Goal: Feedback & Contribution: Submit feedback/report problem

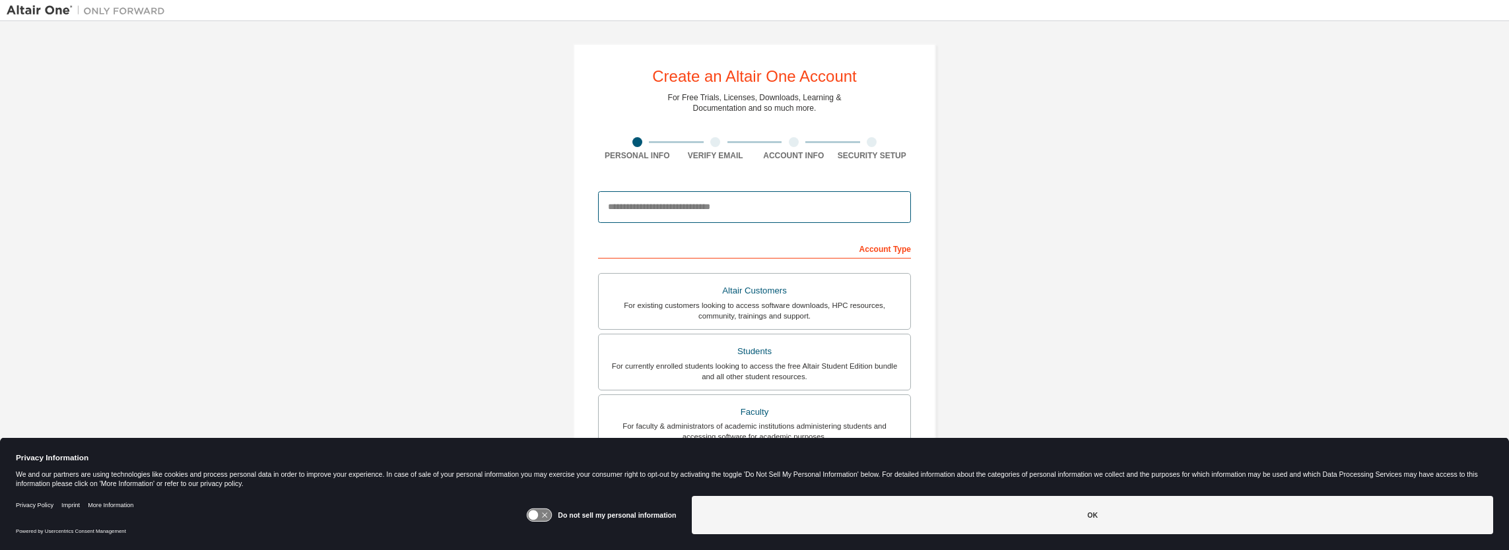
click at [685, 213] on input "email" at bounding box center [754, 207] width 313 height 32
click at [706, 201] on input "**********" at bounding box center [754, 207] width 313 height 32
click at [673, 206] on input "**********" at bounding box center [754, 207] width 313 height 32
type input "**********"
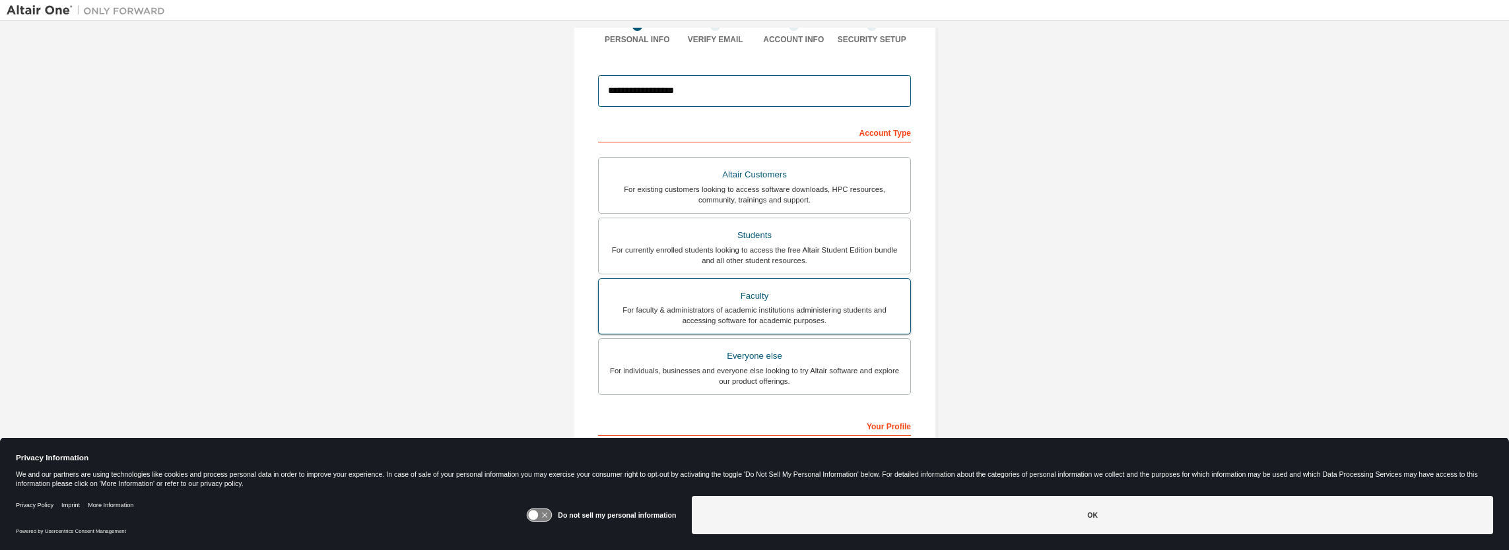
scroll to position [132, 0]
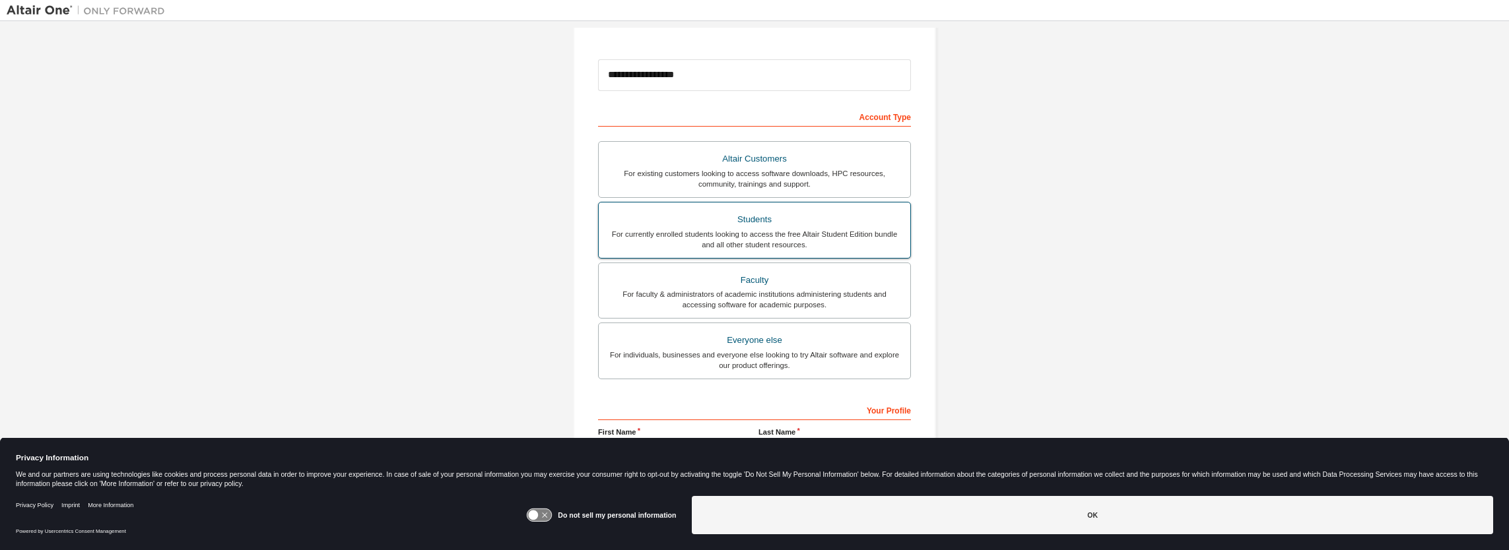
click at [749, 229] on div "For currently enrolled students looking to access the free Altair Student Editi…" at bounding box center [755, 239] width 296 height 21
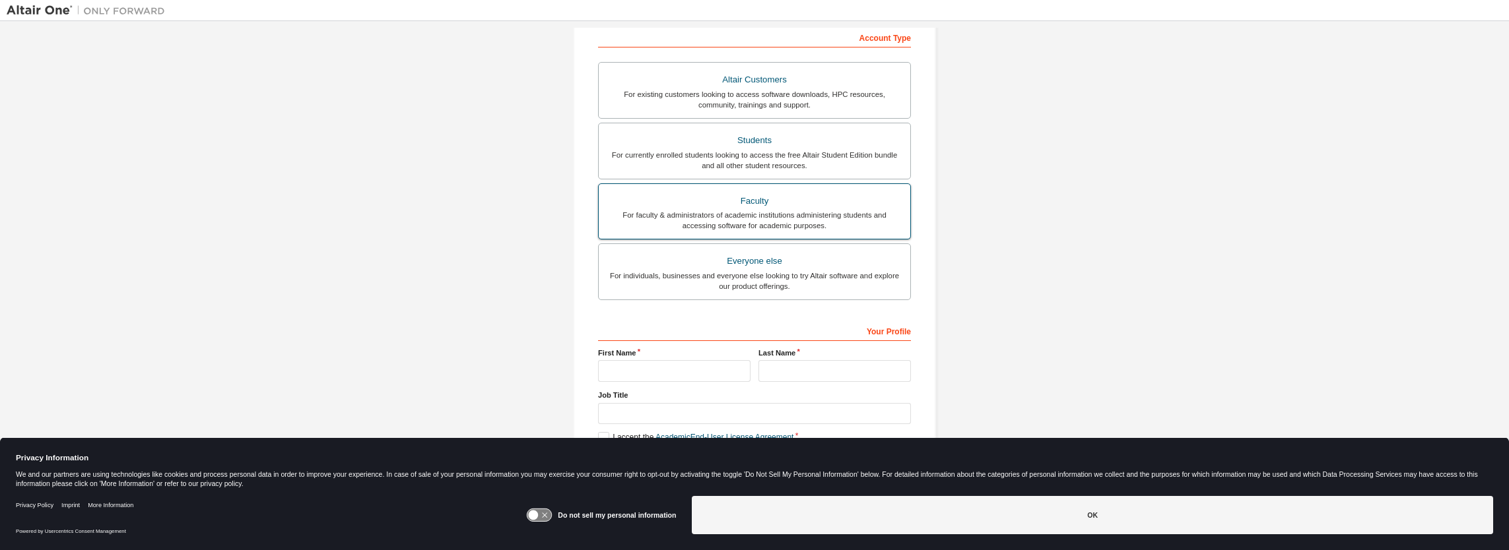
scroll to position [218, 0]
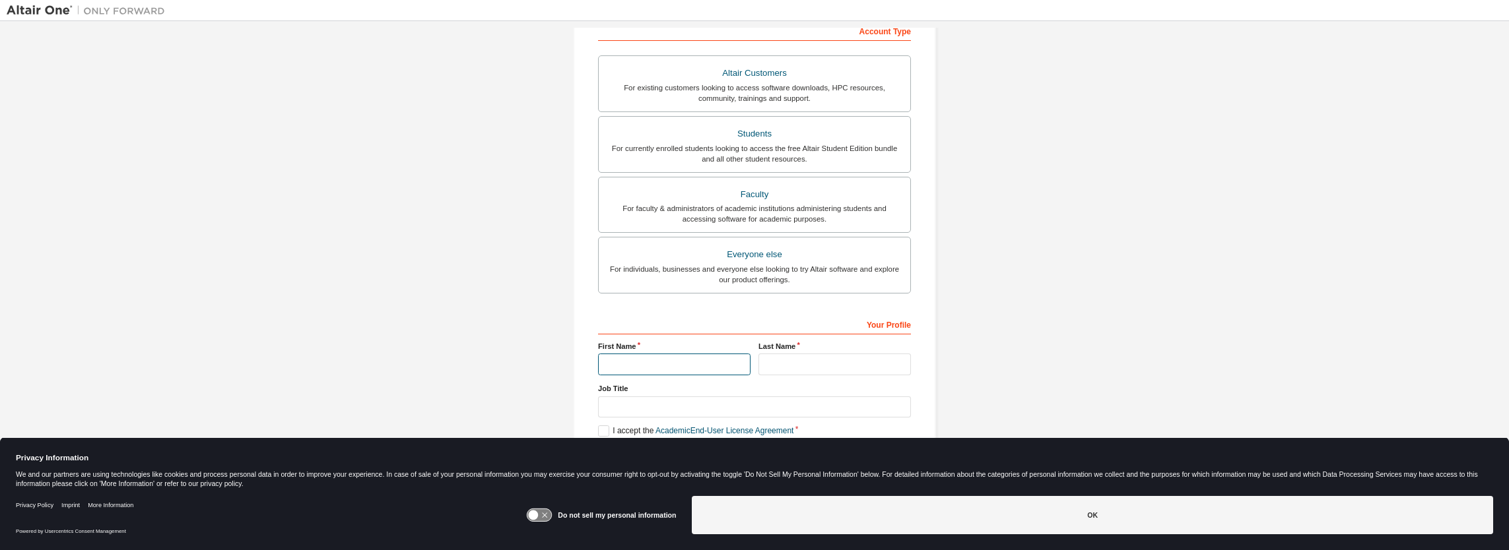
click at [690, 358] on input "text" at bounding box center [674, 365] width 152 height 22
type input "****"
click at [789, 362] on input "text" at bounding box center [834, 365] width 152 height 22
type input "***"
click at [643, 401] on input "text" at bounding box center [754, 408] width 313 height 22
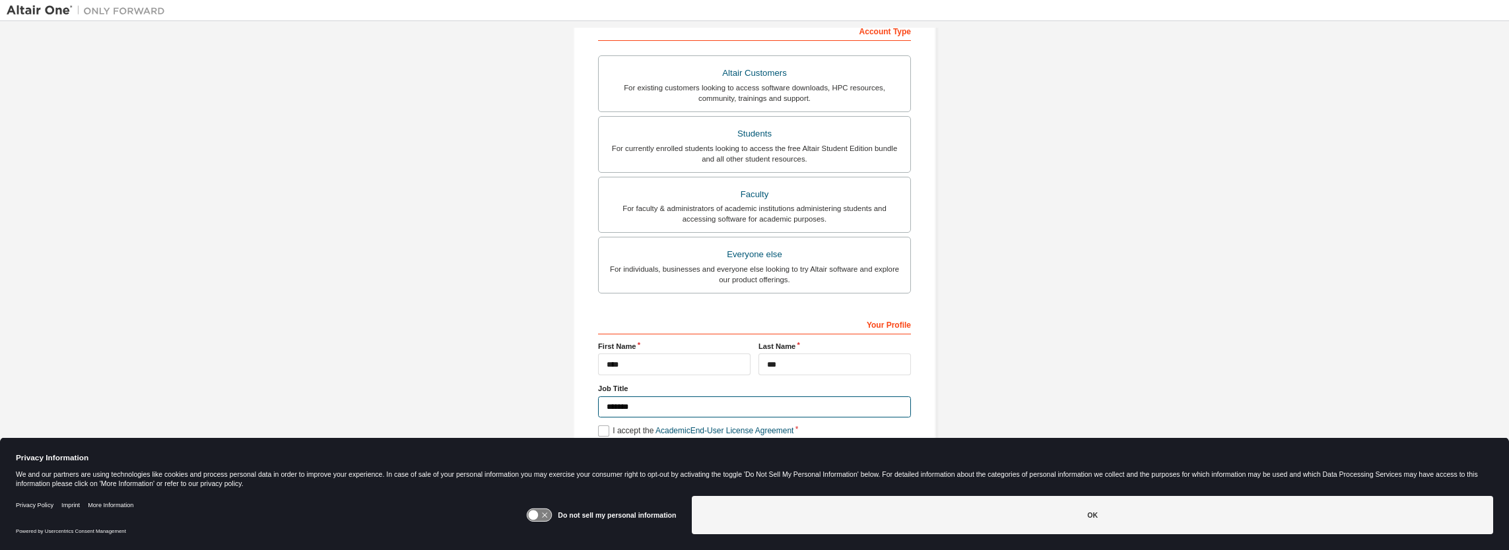
type input "*******"
click at [602, 426] on label "I accept the Academic End-User License Agreement" at bounding box center [695, 431] width 195 height 11
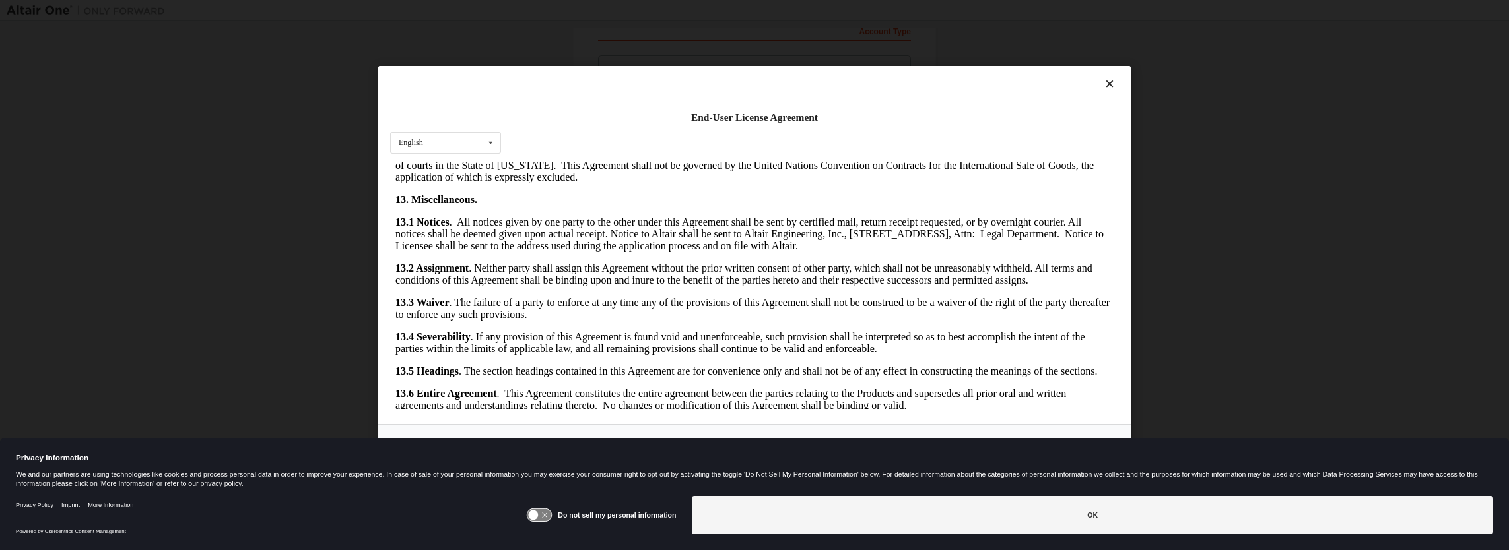
scroll to position [2013, 0]
click at [547, 514] on icon at bounding box center [545, 516] width 5 height 5
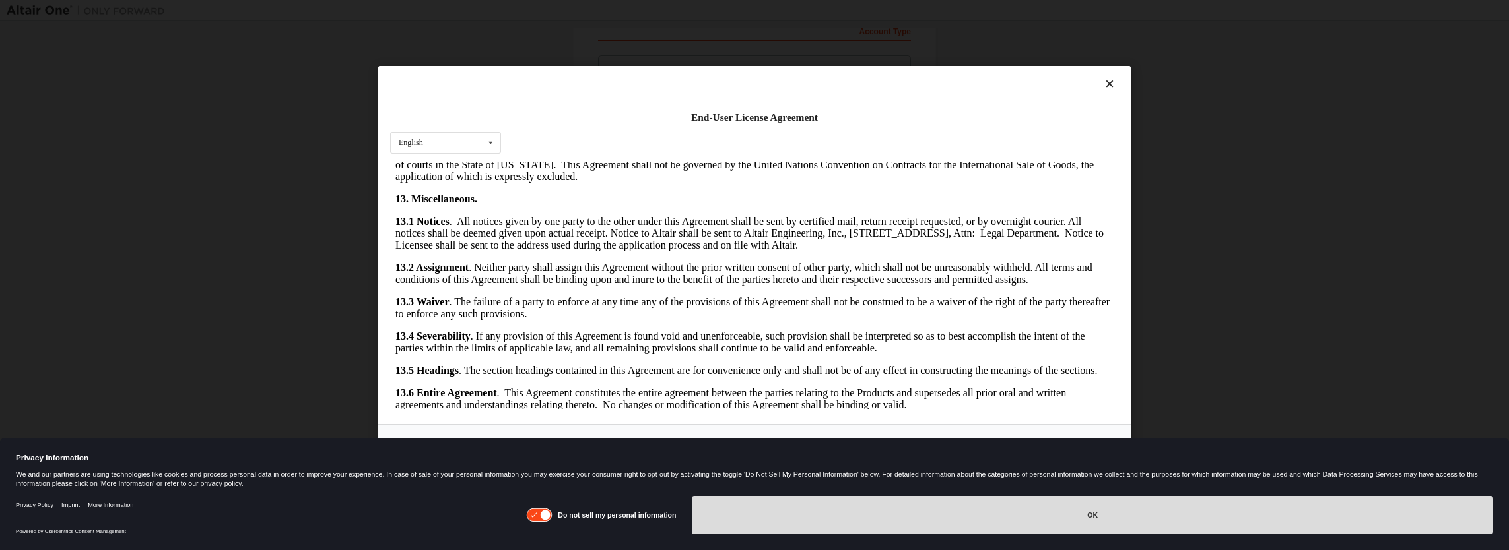
click at [1086, 516] on button "OK" at bounding box center [1092, 515] width 801 height 38
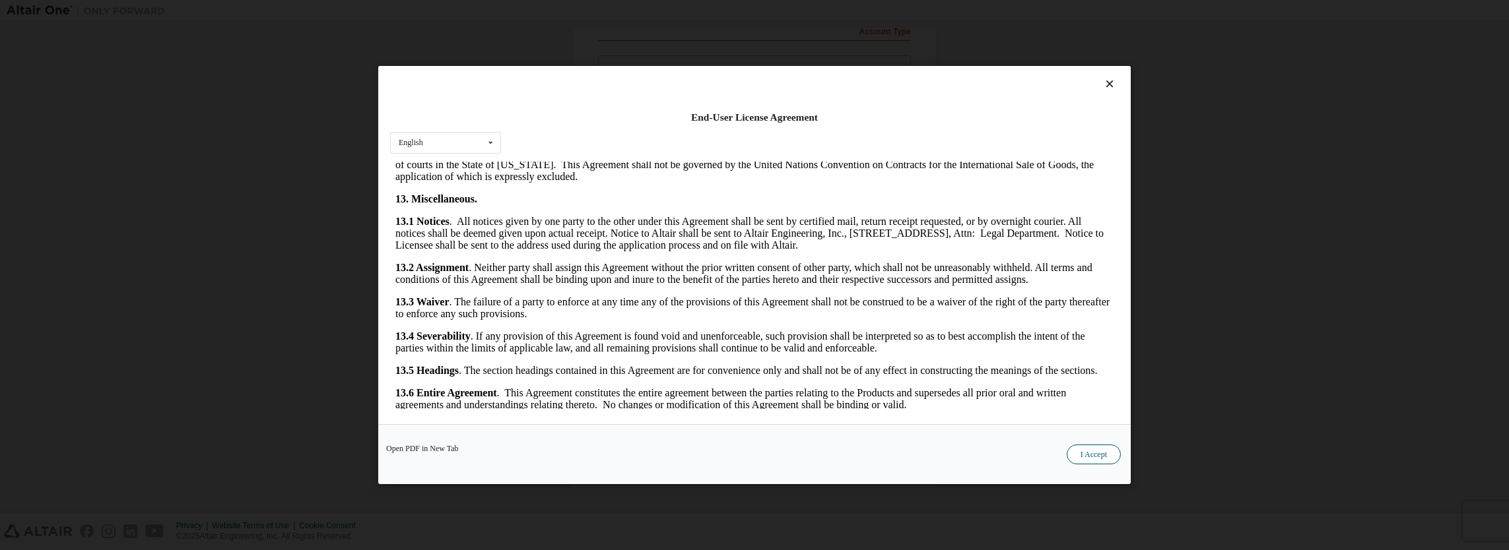
click at [1096, 453] on button "I Accept" at bounding box center [1094, 455] width 54 height 20
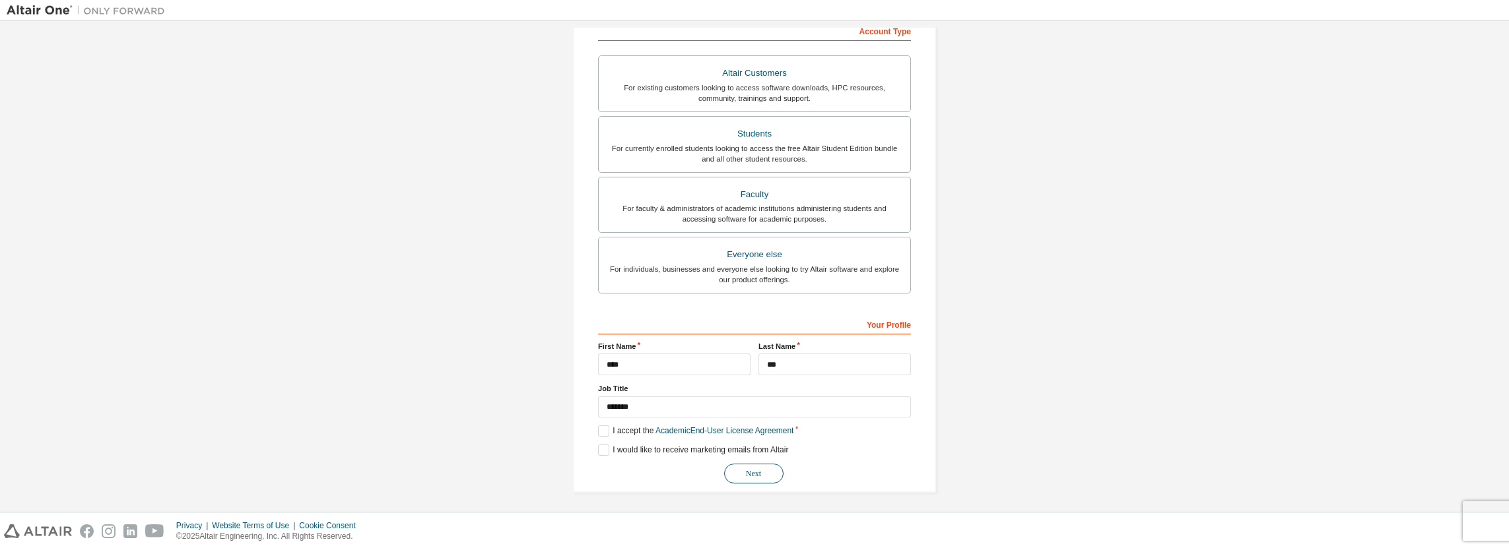
click at [752, 476] on button "Next" at bounding box center [753, 474] width 59 height 20
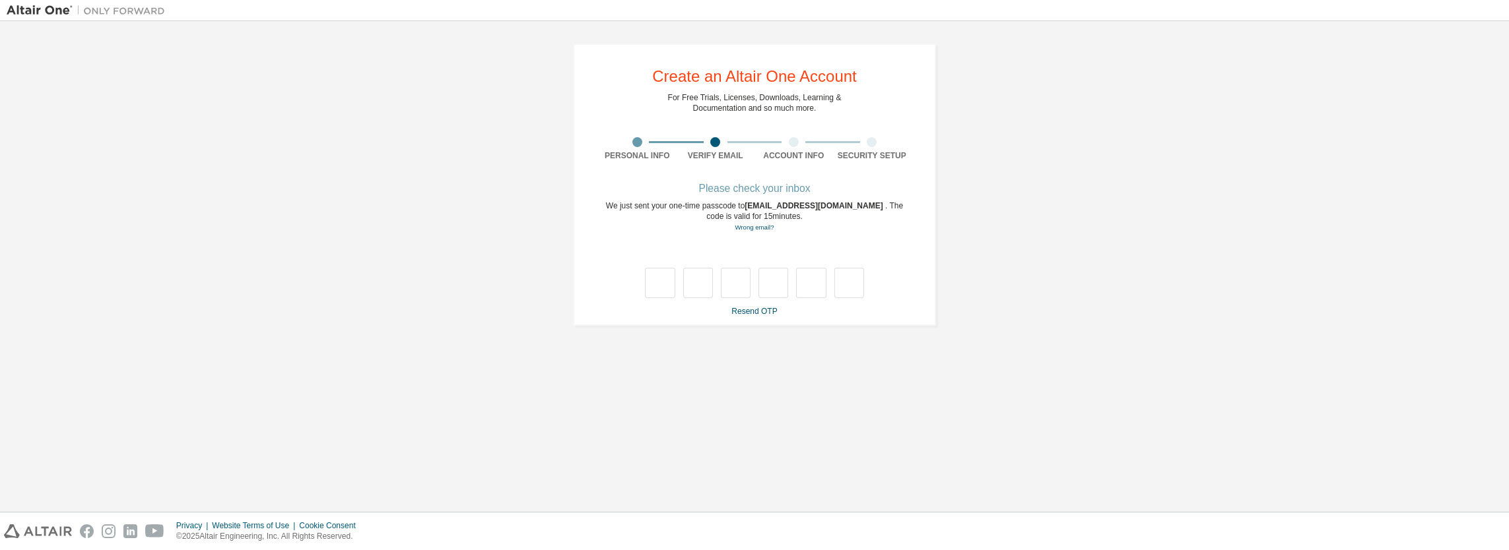
type input "*"
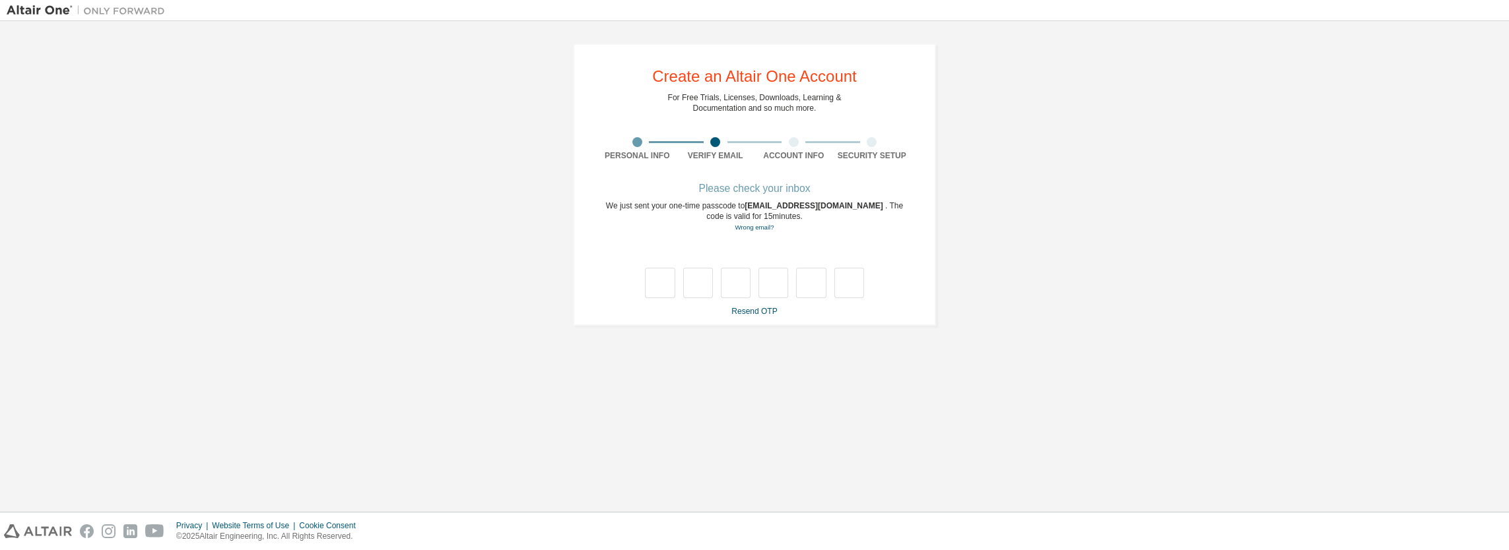
type input "*"
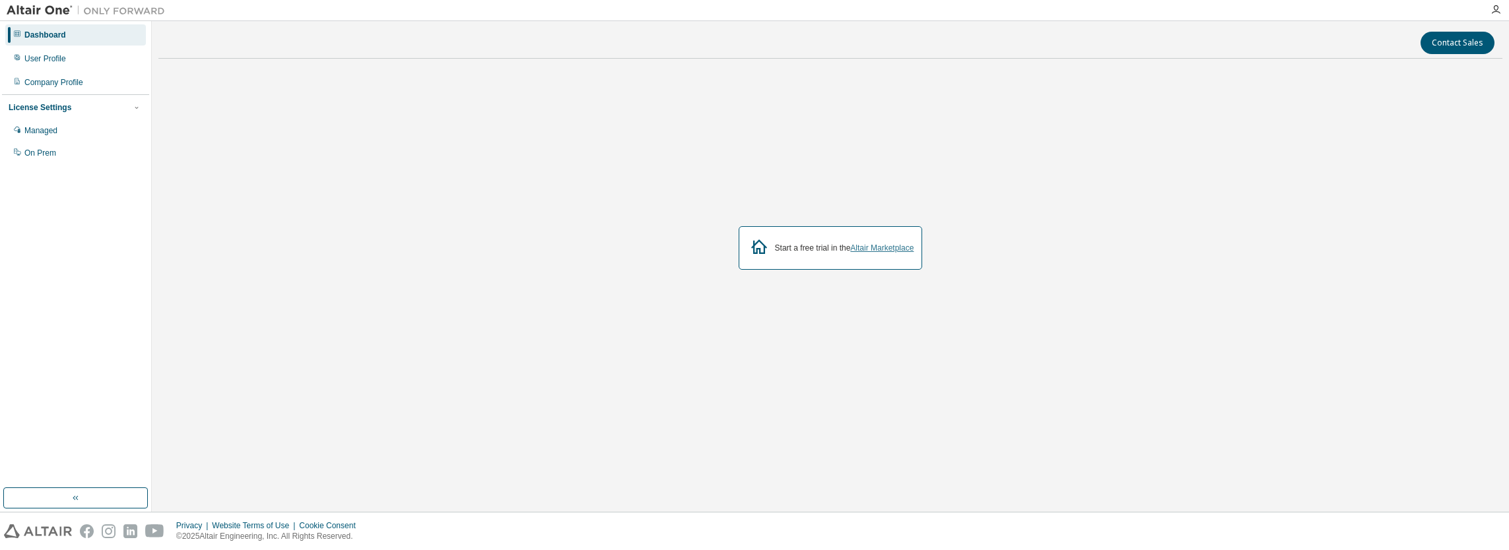
click at [883, 249] on link "Altair Marketplace" at bounding box center [881, 248] width 63 height 9
click at [54, 131] on div "Managed" at bounding box center [40, 130] width 33 height 11
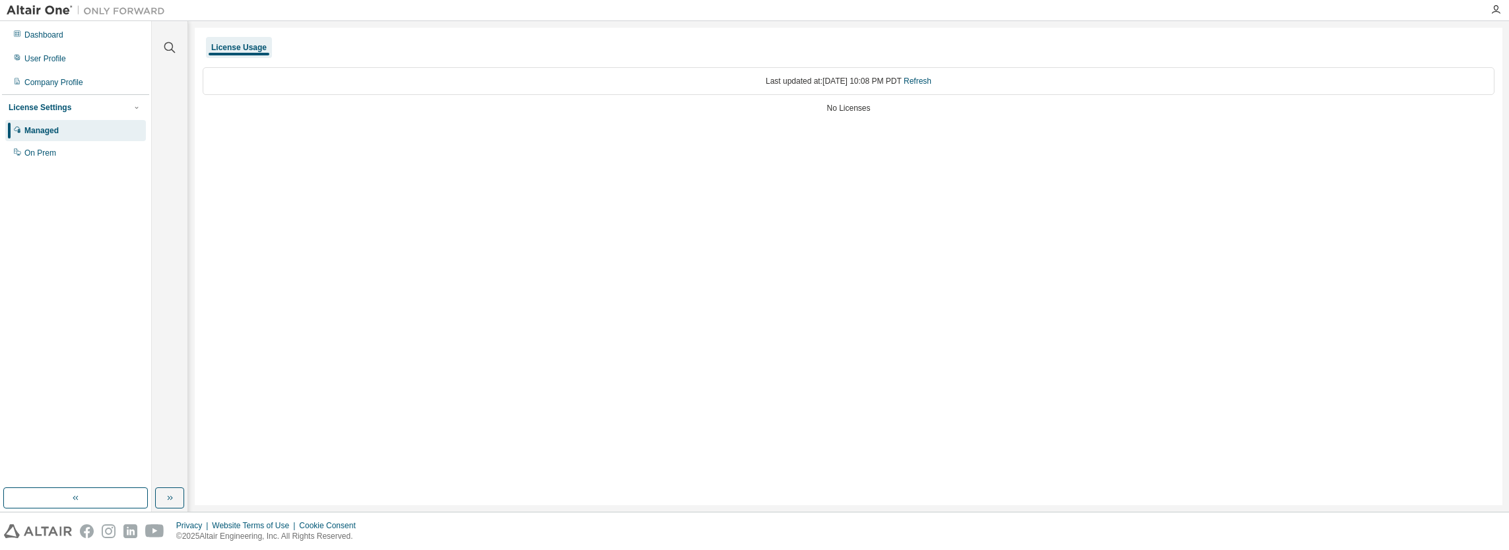
click at [253, 48] on div "License Usage" at bounding box center [238, 47] width 55 height 11
click at [32, 58] on div "User Profile" at bounding box center [45, 58] width 42 height 11
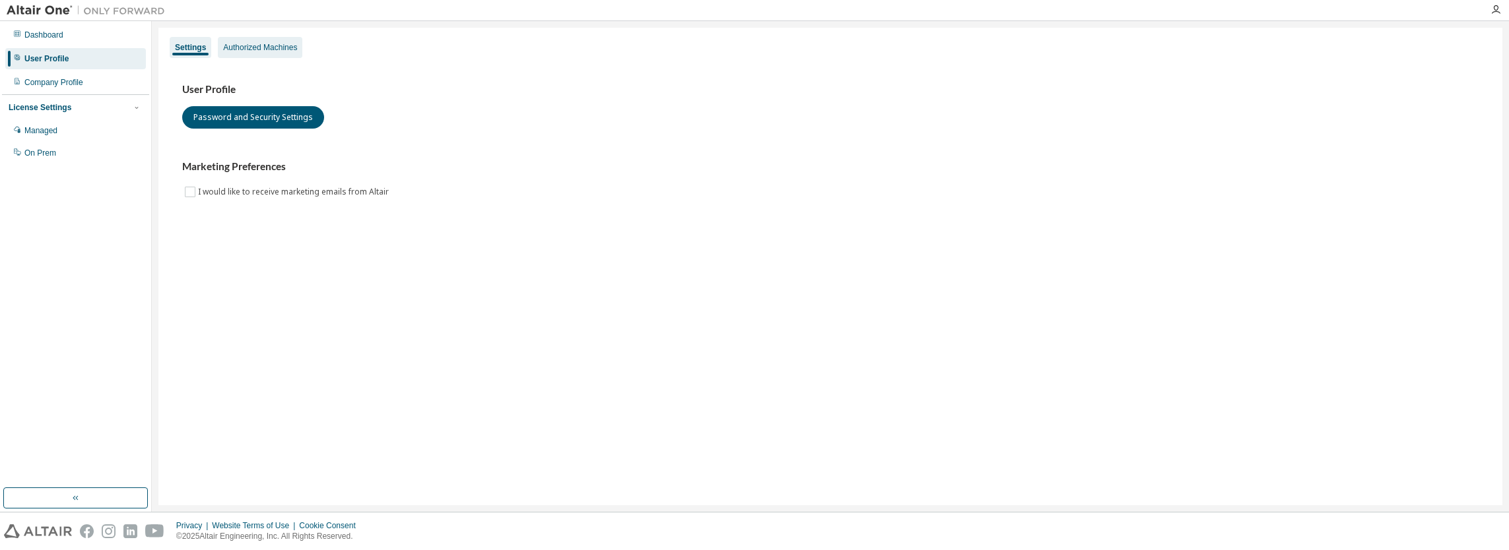
click at [271, 45] on div "Authorized Machines" at bounding box center [260, 47] width 74 height 11
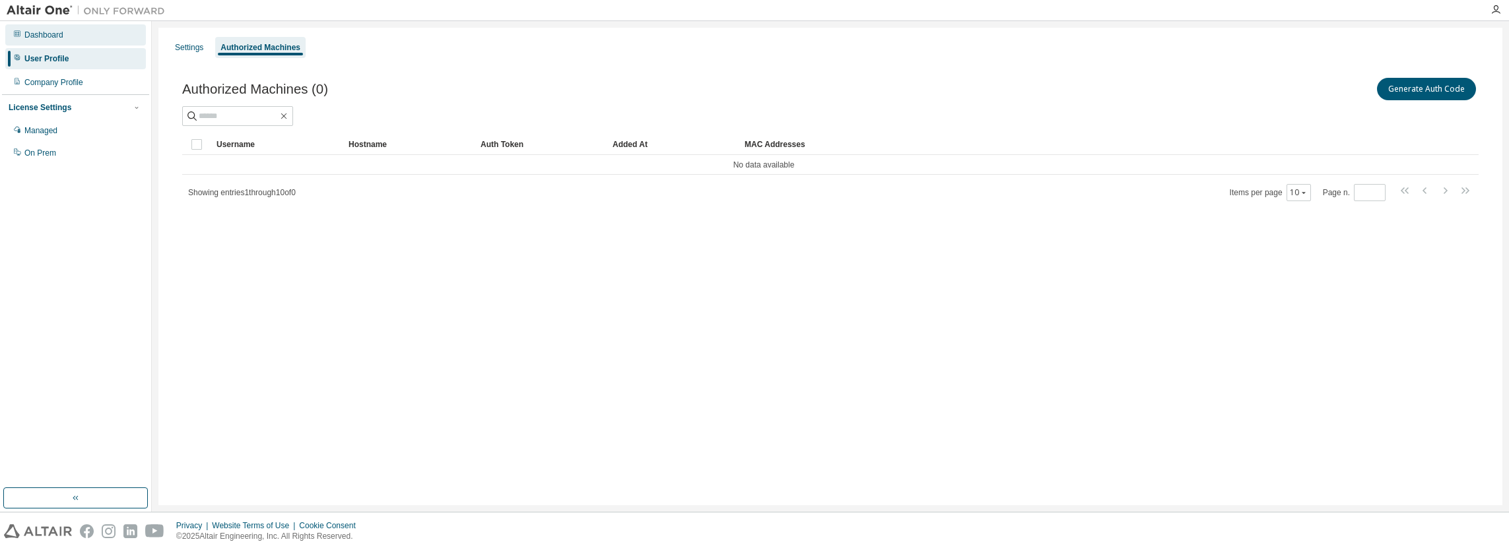
click at [40, 34] on div "Dashboard" at bounding box center [43, 35] width 39 height 11
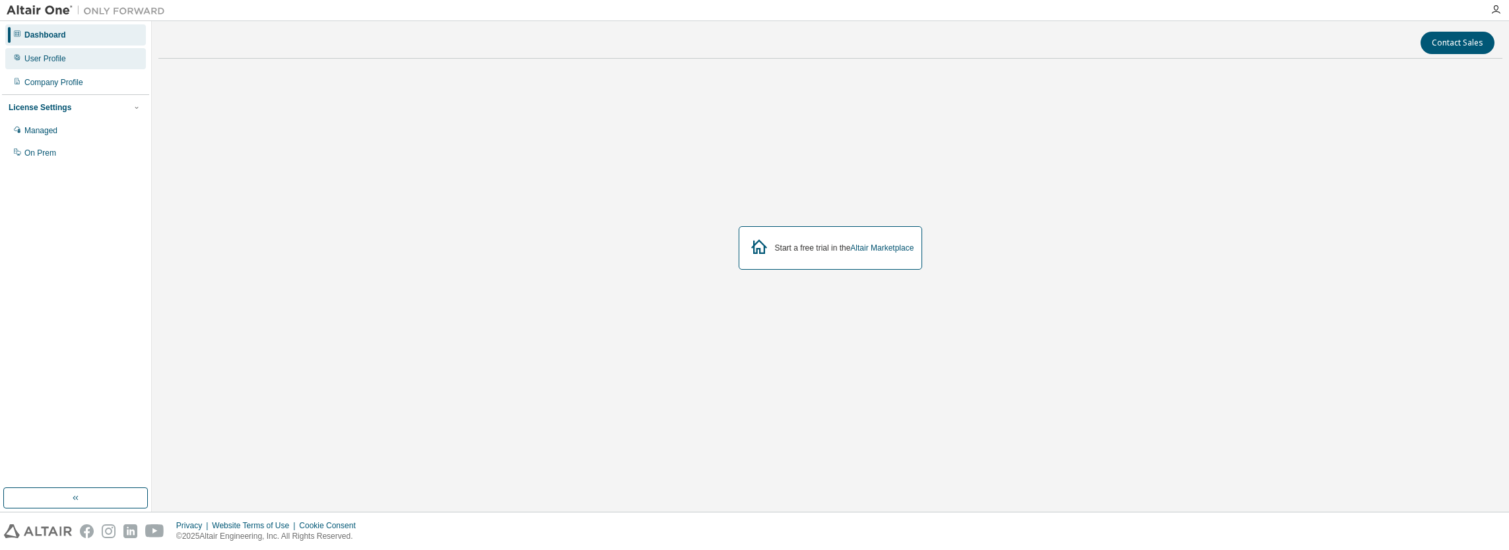
click at [46, 59] on div "User Profile" at bounding box center [45, 58] width 42 height 11
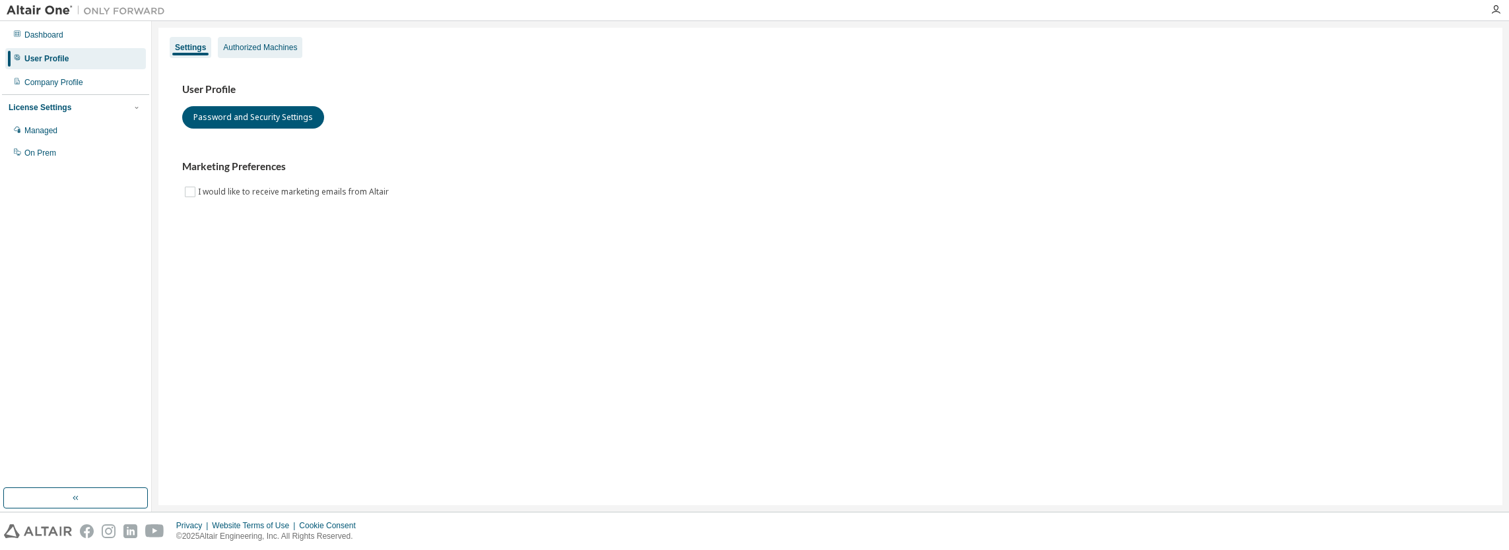
click at [255, 49] on div "Authorized Machines" at bounding box center [260, 47] width 74 height 11
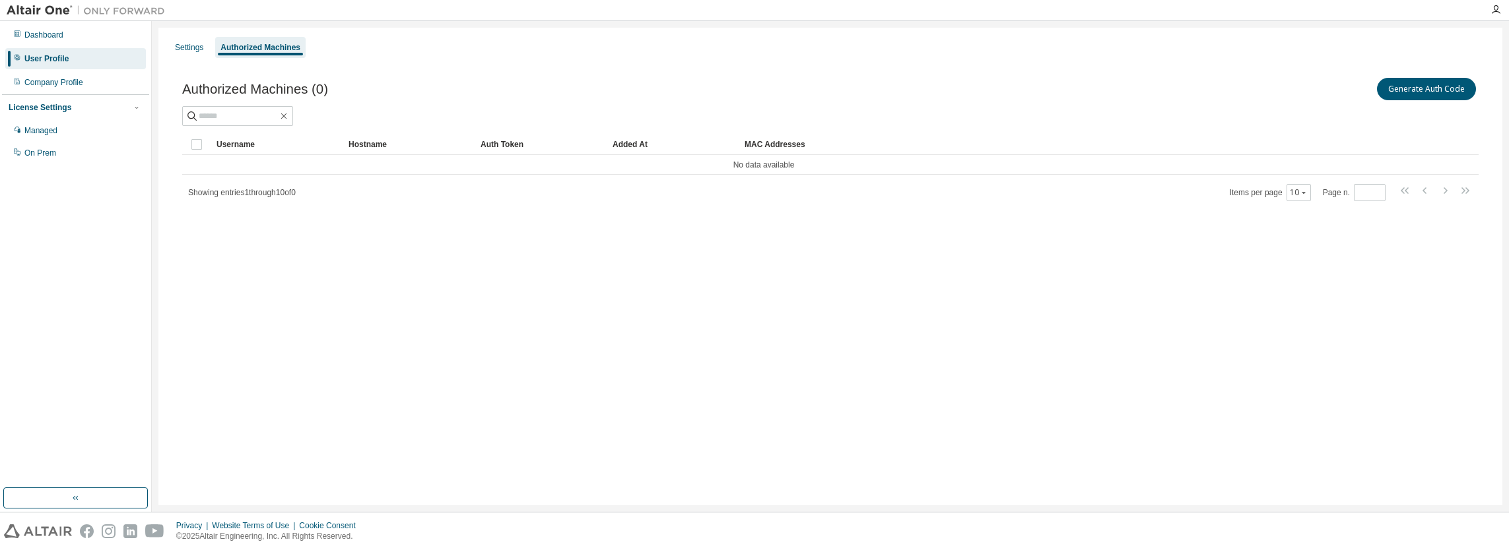
click at [255, 49] on div "Authorized Machines" at bounding box center [260, 47] width 80 height 11
drag, startPoint x: 255, startPoint y: 49, endPoint x: 454, endPoint y: 75, distance: 201.1
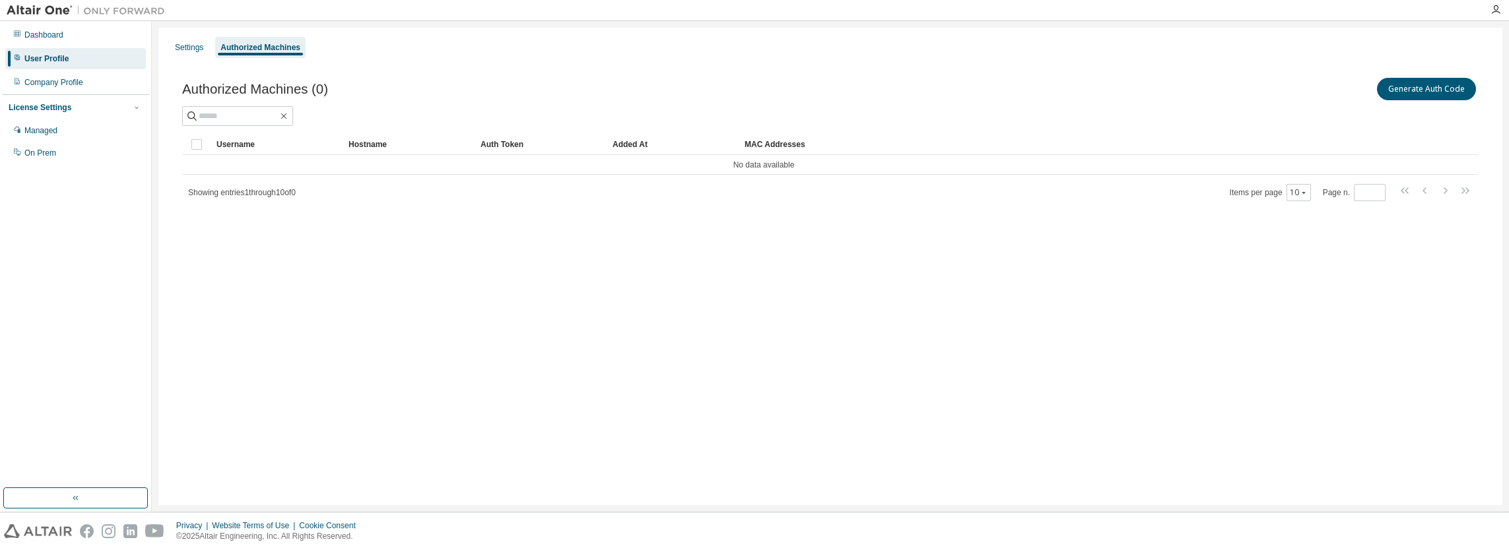
click at [453, 75] on div "Authorized Machines (0) Generate Auth Code" at bounding box center [830, 89] width 1296 height 28
click at [1417, 91] on button "Generate Auth Code" at bounding box center [1426, 89] width 99 height 22
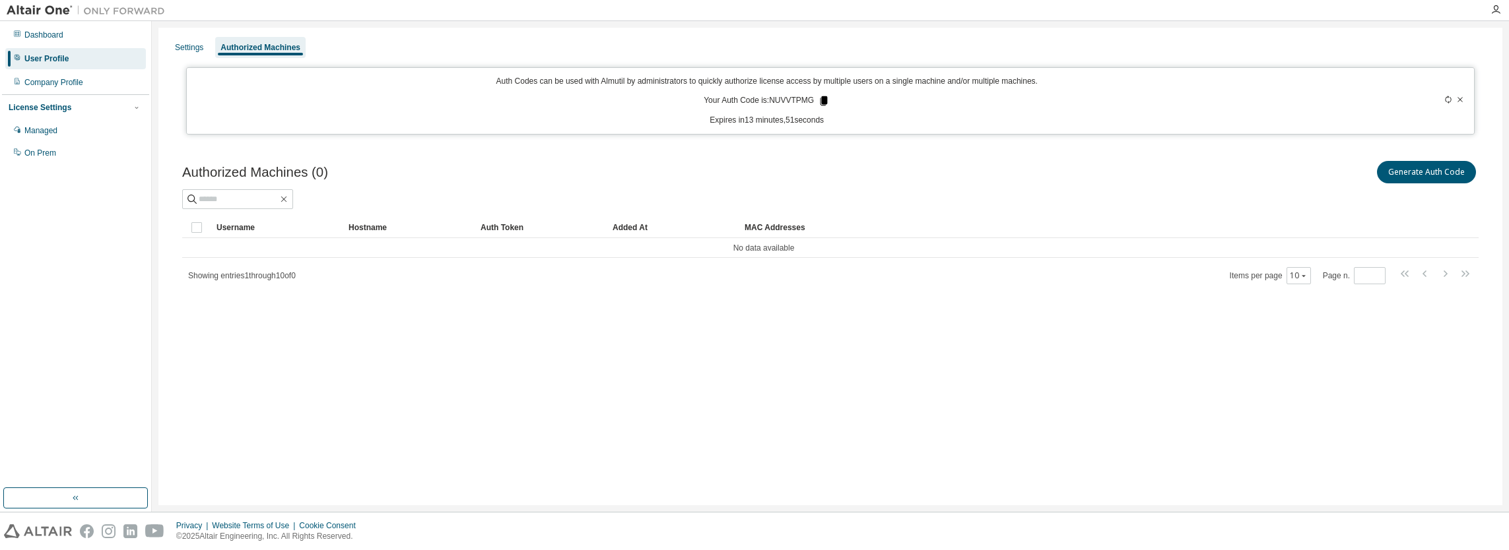
click at [824, 97] on icon at bounding box center [823, 100] width 7 height 9
drag, startPoint x: 980, startPoint y: 178, endPoint x: 980, endPoint y: 170, distance: 7.3
click at [980, 173] on div "Generate Auth Code" at bounding box center [1154, 172] width 648 height 28
click at [1492, 12] on icon "button" at bounding box center [1495, 10] width 11 height 11
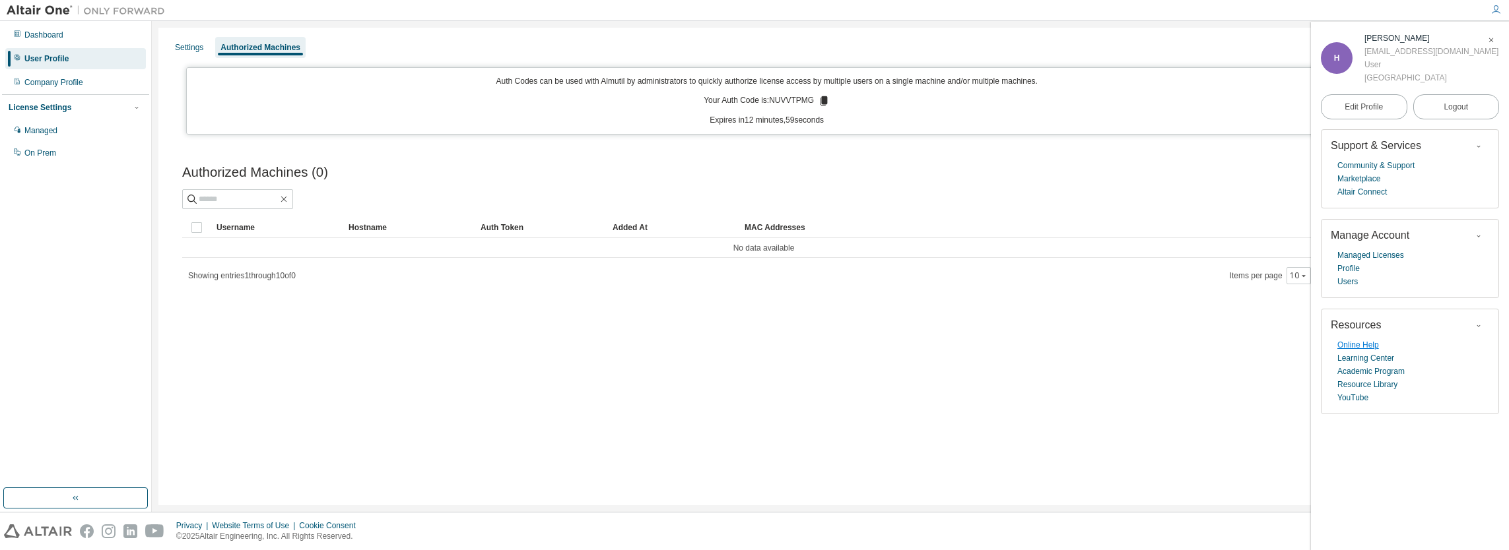
click at [1366, 342] on link "Online Help" at bounding box center [1358, 345] width 42 height 13
click at [1492, 40] on icon "button" at bounding box center [1491, 40] width 8 height 8
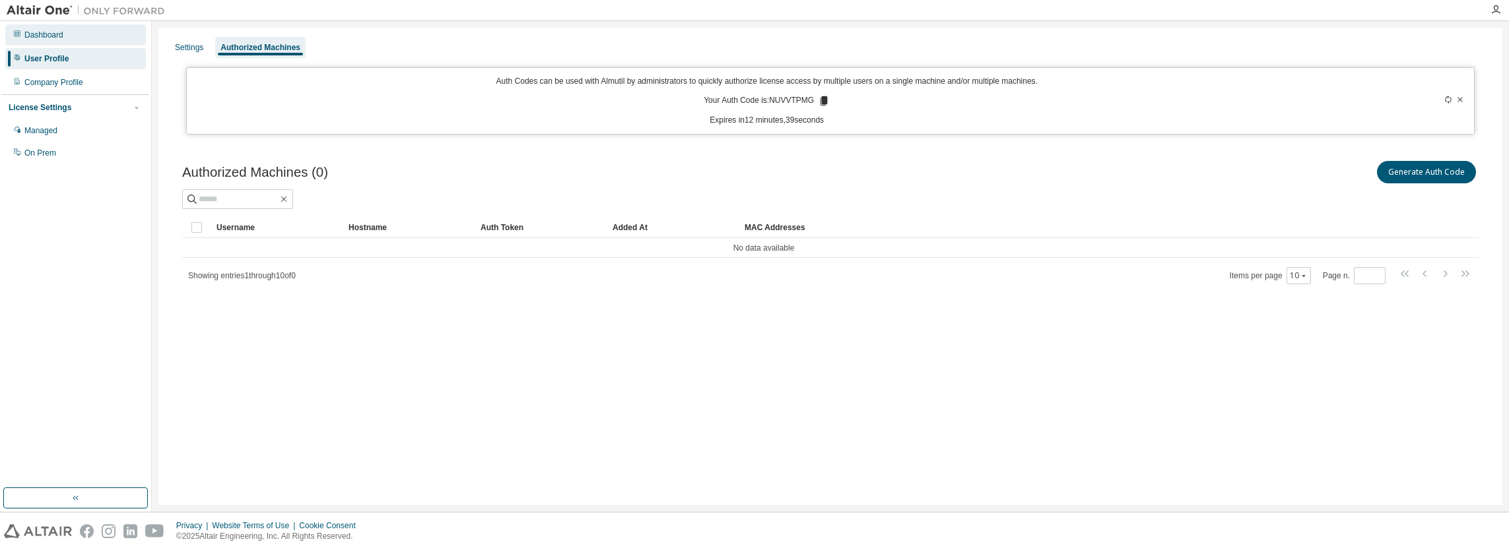
click at [40, 33] on div "Dashboard" at bounding box center [43, 35] width 39 height 11
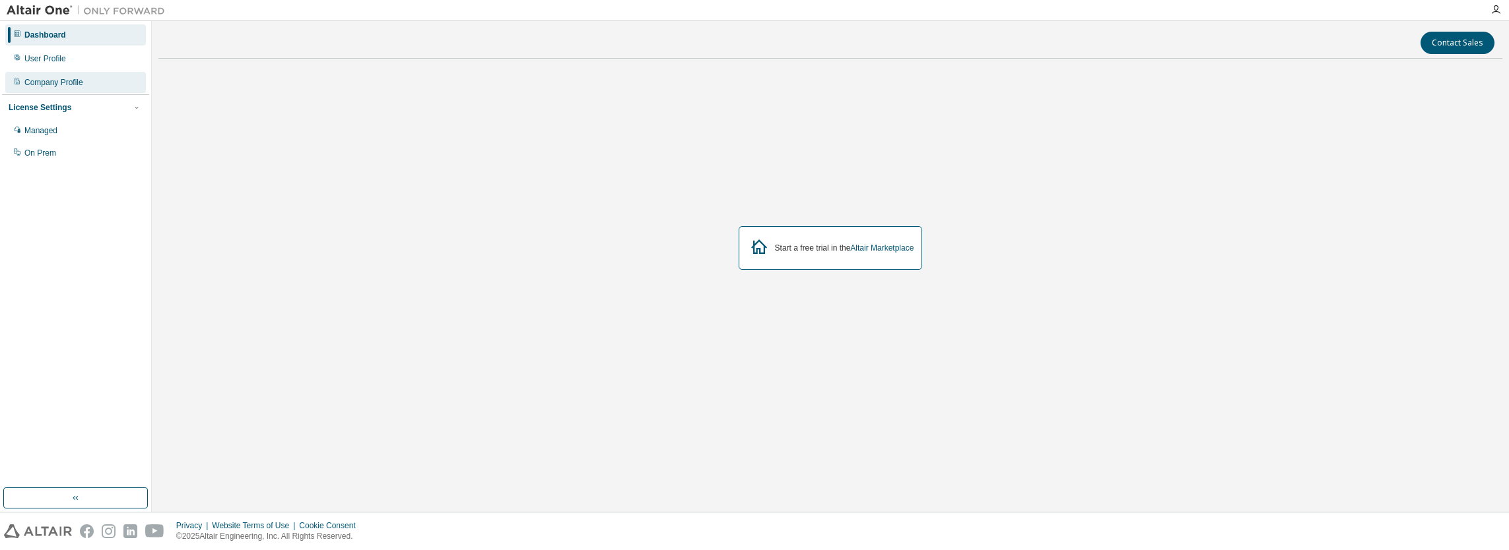
click at [53, 87] on div "Company Profile" at bounding box center [53, 82] width 59 height 11
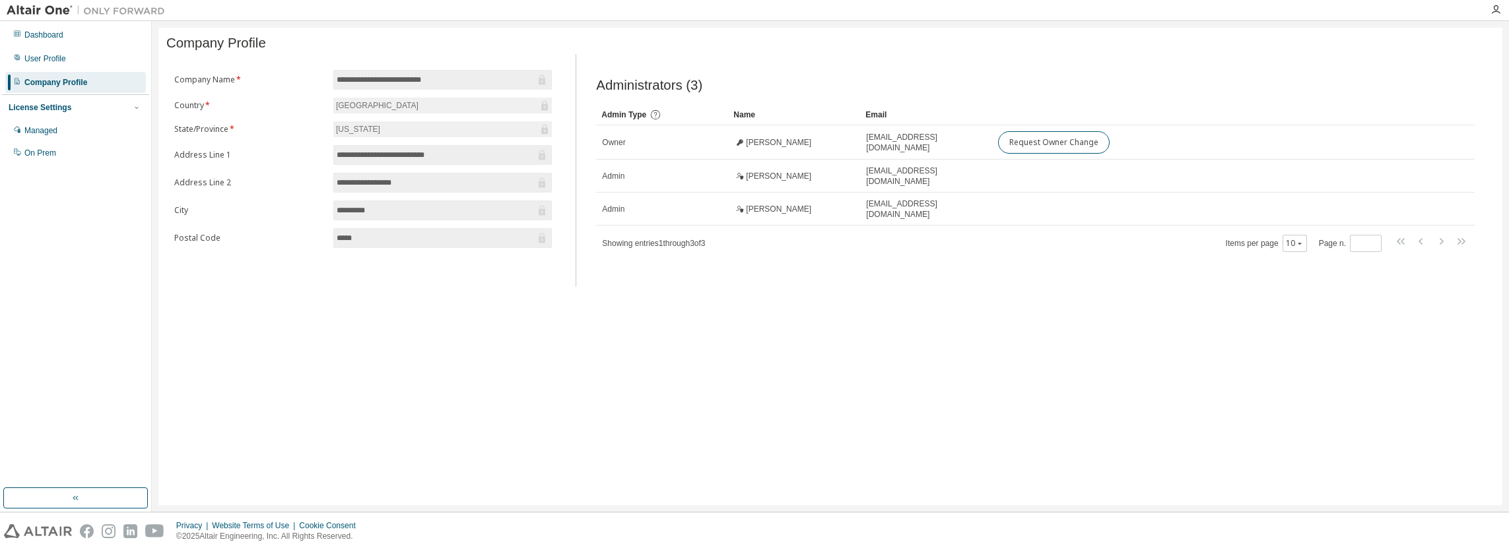
click at [59, 106] on div "License Settings" at bounding box center [40, 107] width 63 height 11
click at [52, 61] on div "User Profile" at bounding box center [45, 58] width 42 height 11
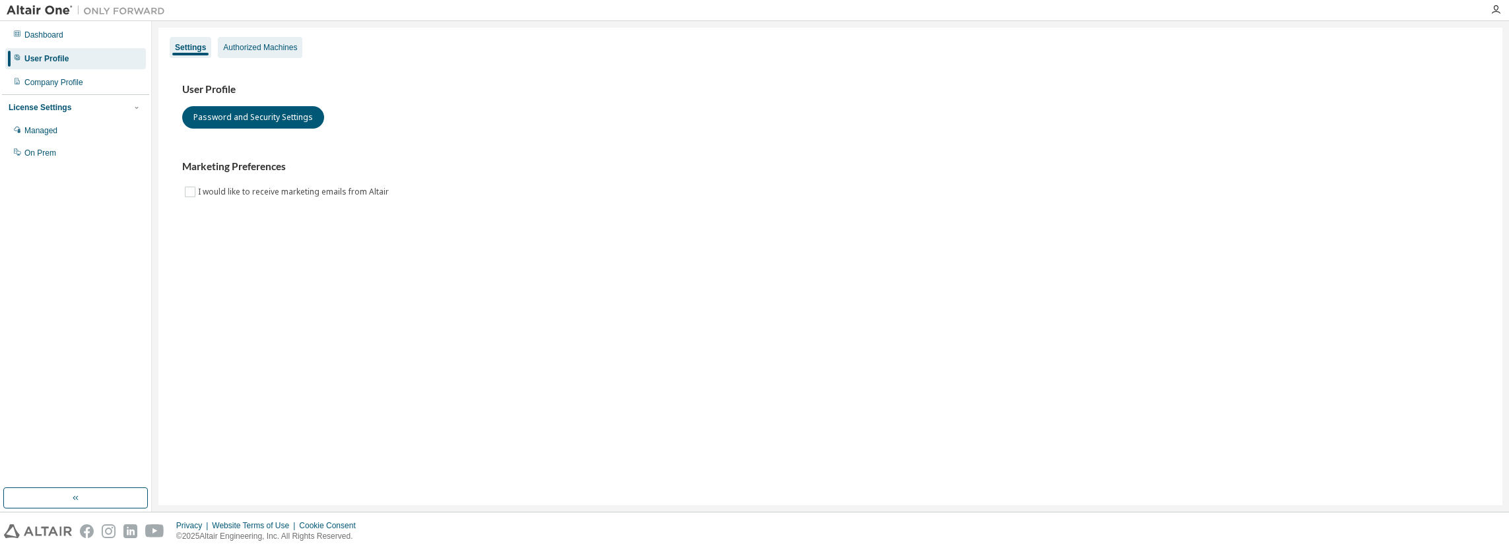
click at [260, 42] on div "Authorized Machines" at bounding box center [260, 47] width 84 height 21
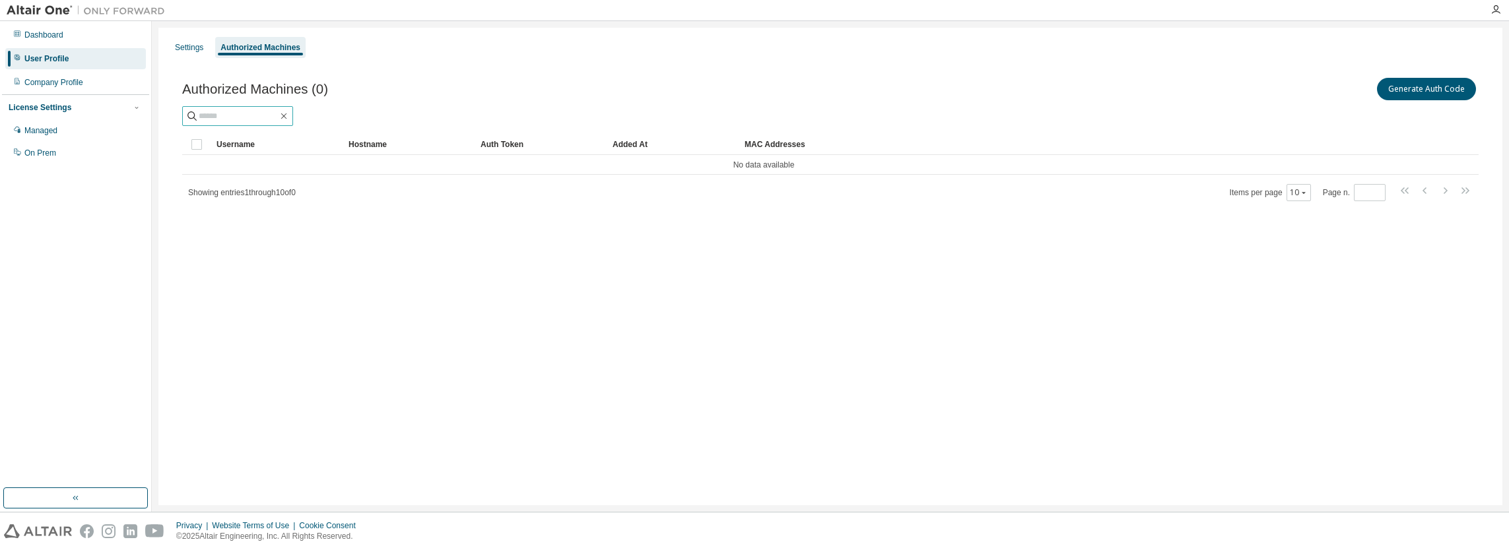
click at [278, 114] on input "text" at bounding box center [238, 116] width 79 height 13
click at [41, 8] on img at bounding box center [89, 10] width 165 height 13
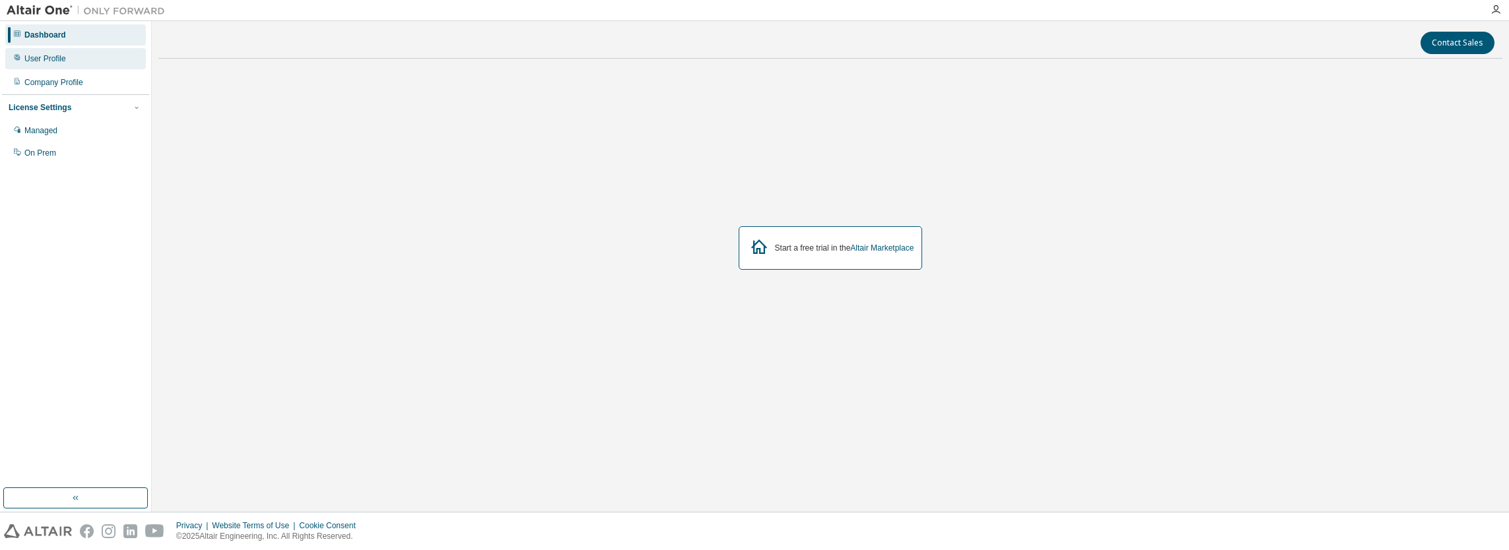
click at [51, 57] on div "User Profile" at bounding box center [45, 58] width 42 height 11
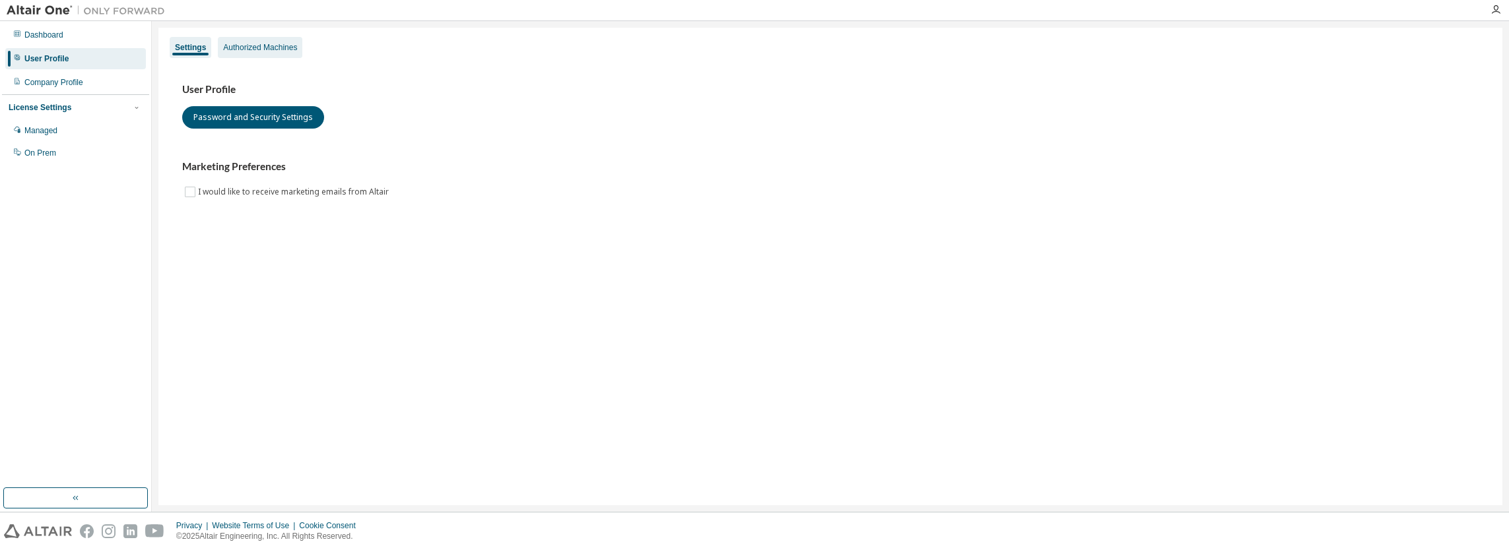
click at [258, 41] on div "Authorized Machines" at bounding box center [260, 47] width 84 height 21
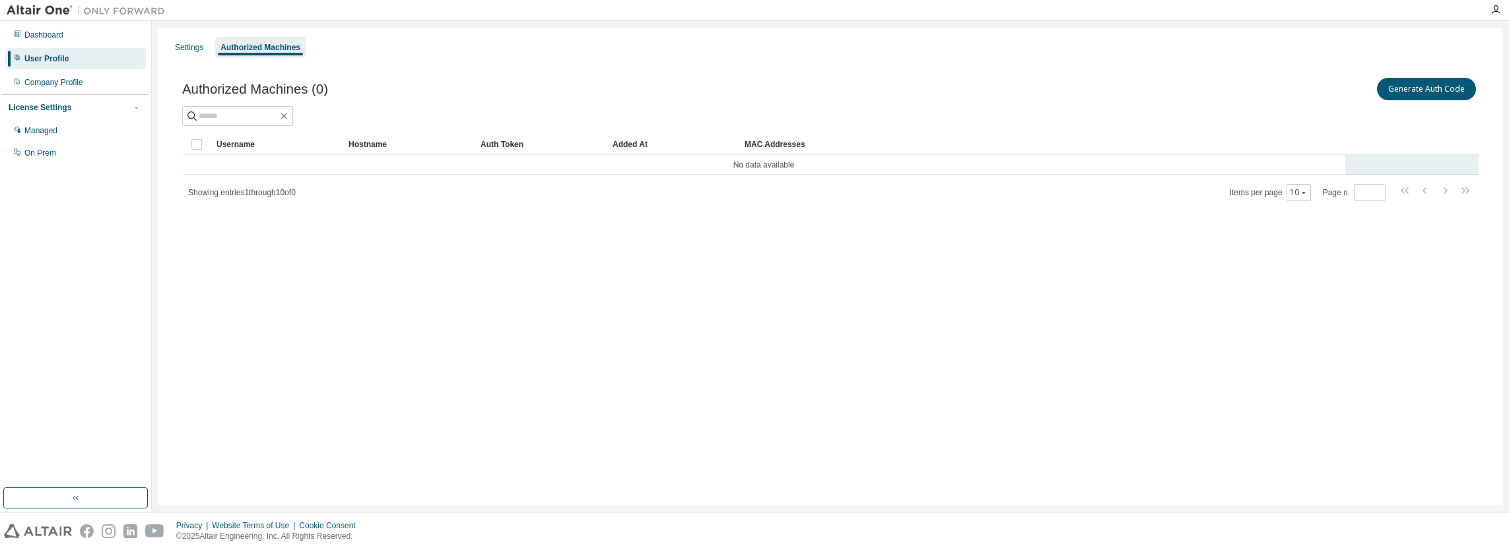
click at [791, 165] on td "No data available" at bounding box center [763, 165] width 1163 height 20
click at [1392, 159] on tr "No data available" at bounding box center [830, 165] width 1296 height 20
click at [1394, 163] on tr "No data available" at bounding box center [830, 165] width 1296 height 20
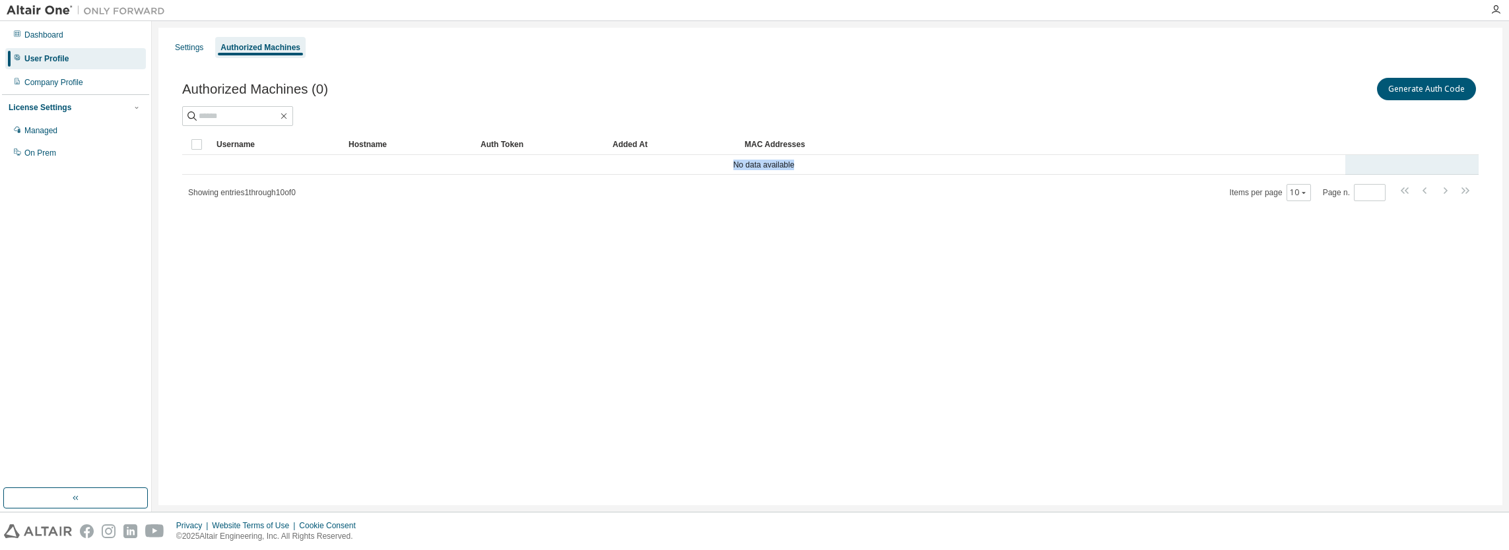
click at [1394, 163] on tr "No data available" at bounding box center [830, 165] width 1296 height 20
click at [442, 243] on div "Settings Authorized Machines Authorized Machines (0) Generate Auth Code Clear L…" at bounding box center [830, 267] width 1344 height 478
click at [196, 44] on div "Settings" at bounding box center [189, 47] width 28 height 11
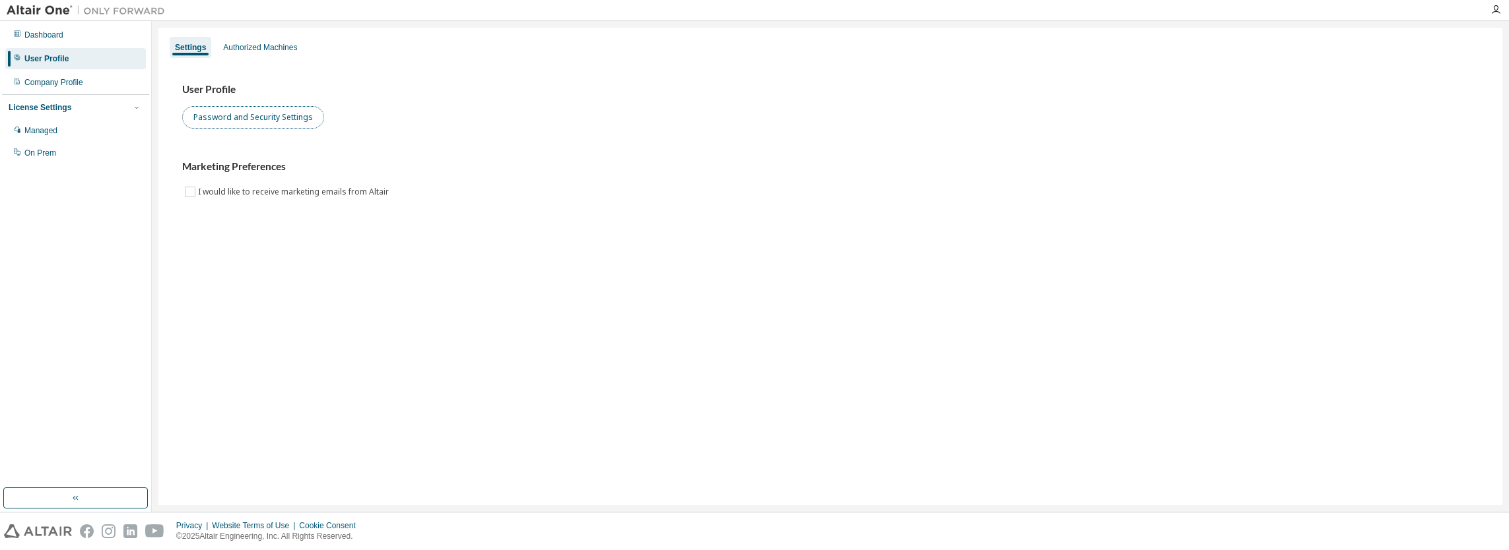
click at [273, 125] on button "Password and Security Settings" at bounding box center [253, 117] width 142 height 22
click at [41, 131] on div "Managed" at bounding box center [40, 130] width 33 height 11
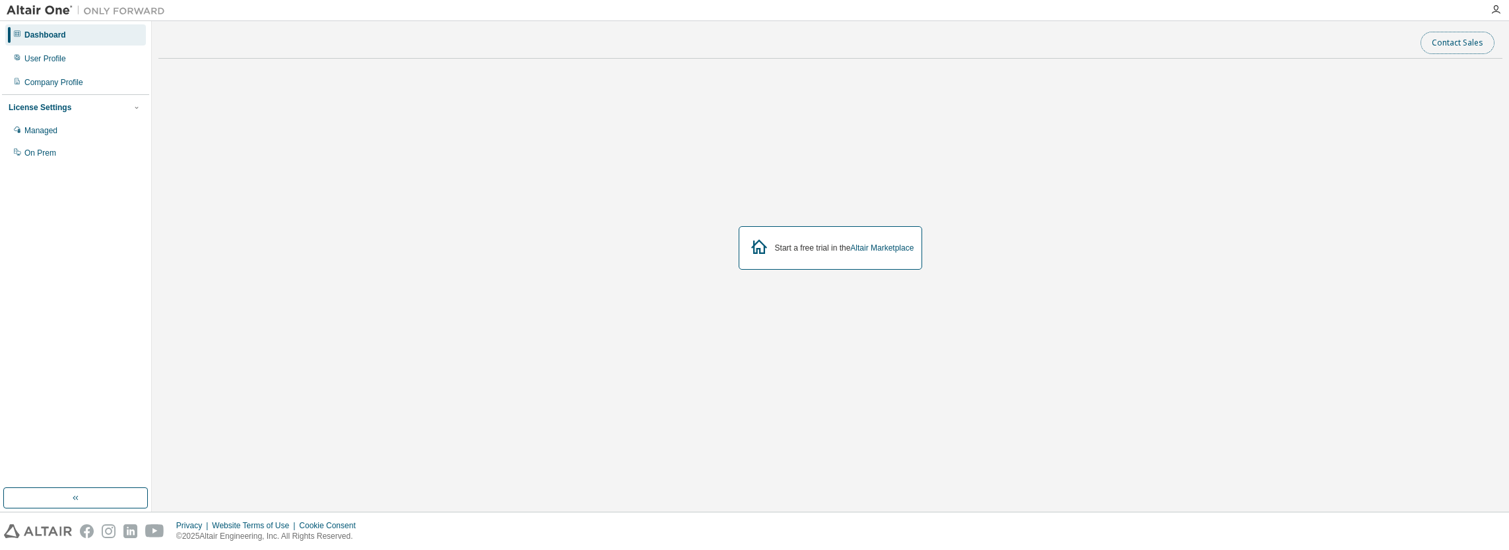
click at [1452, 46] on button "Contact Sales" at bounding box center [1457, 43] width 74 height 22
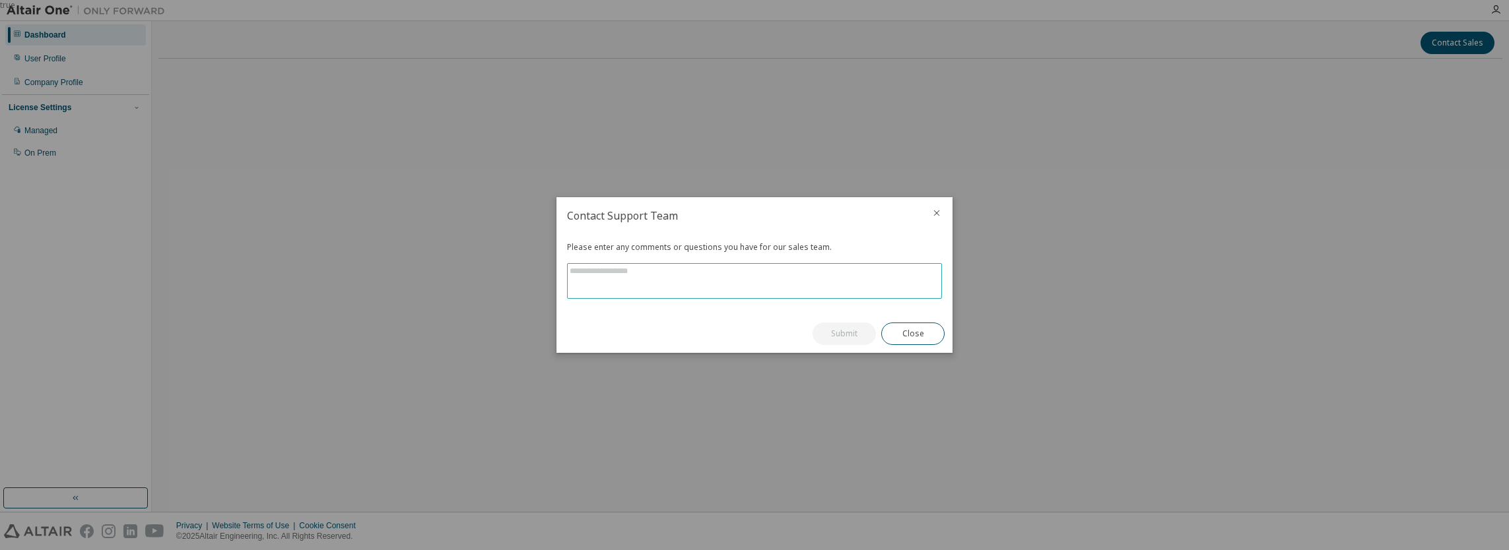
click at [717, 281] on textarea at bounding box center [755, 281] width 374 height 34
type textarea "**********"
click at [838, 330] on button "Submit" at bounding box center [844, 334] width 63 height 22
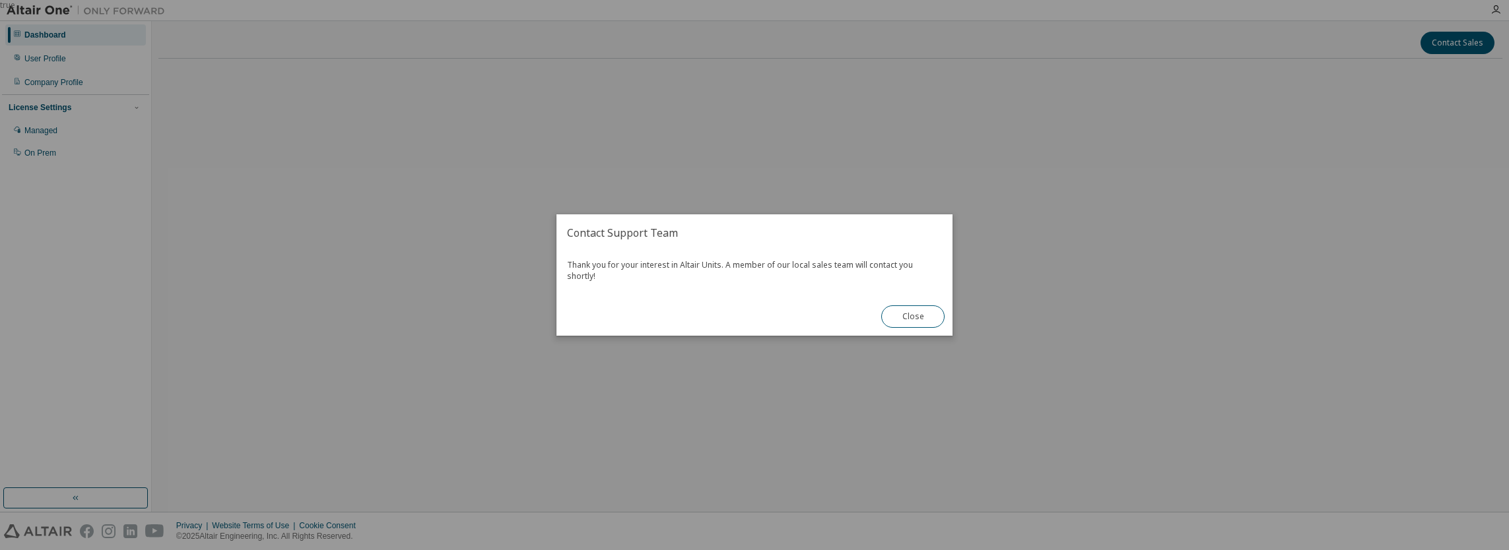
click at [919, 311] on button "Close" at bounding box center [912, 317] width 63 height 22
